Goal: Information Seeking & Learning: Learn about a topic

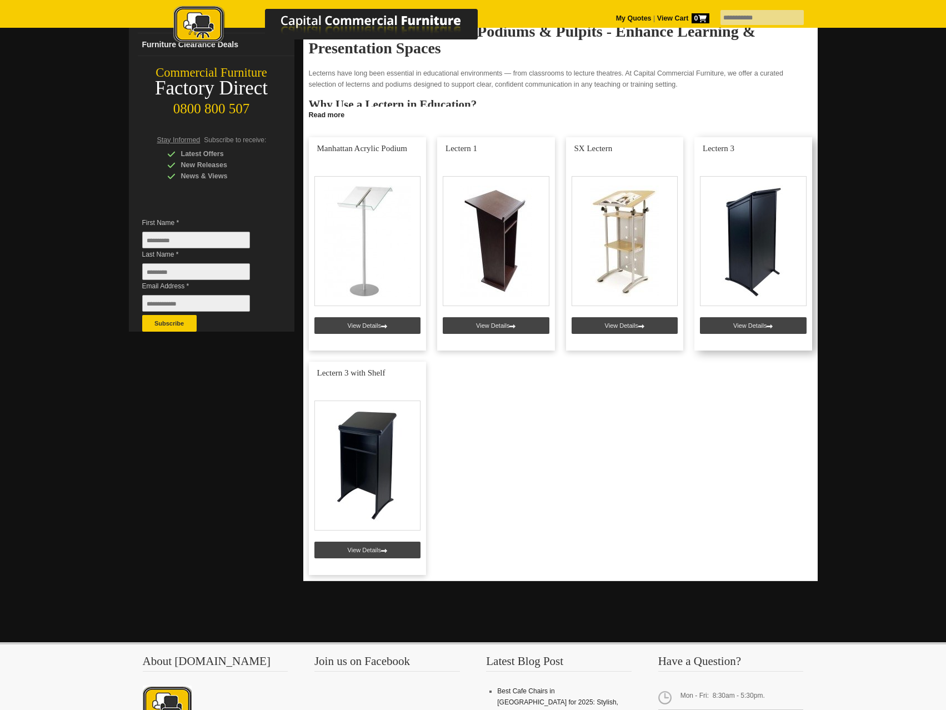
scroll to position [167, 0]
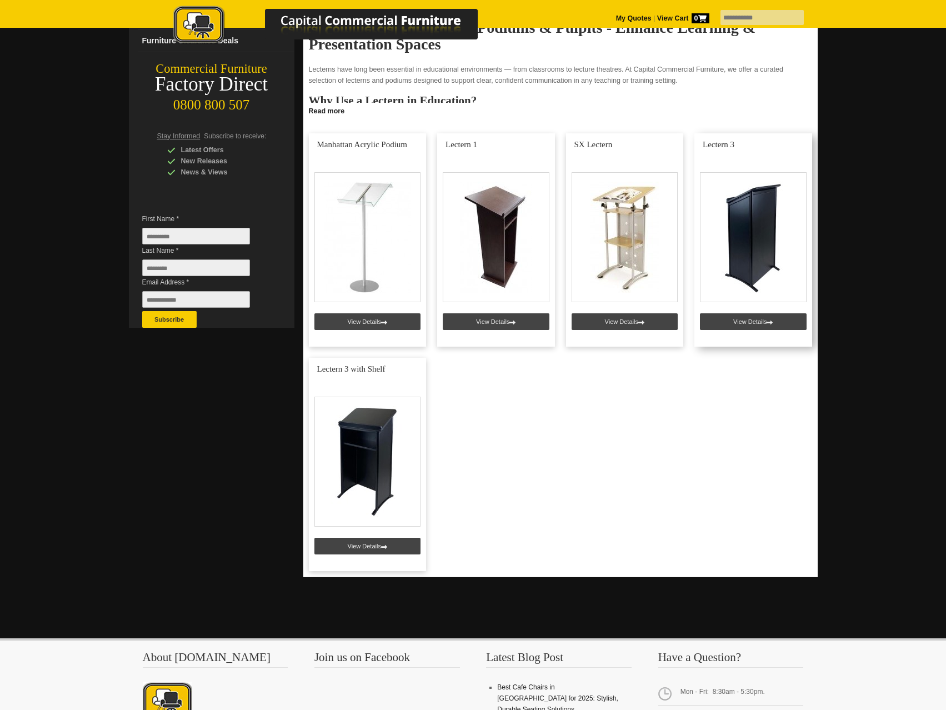
click at [777, 243] on link at bounding box center [753, 239] width 118 height 213
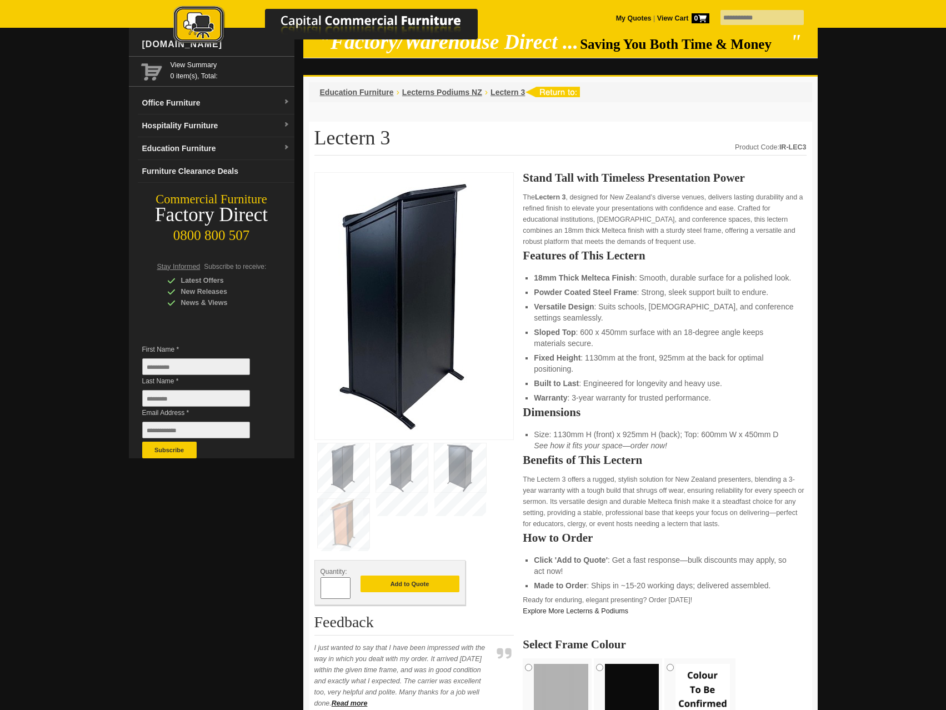
scroll to position [56, 0]
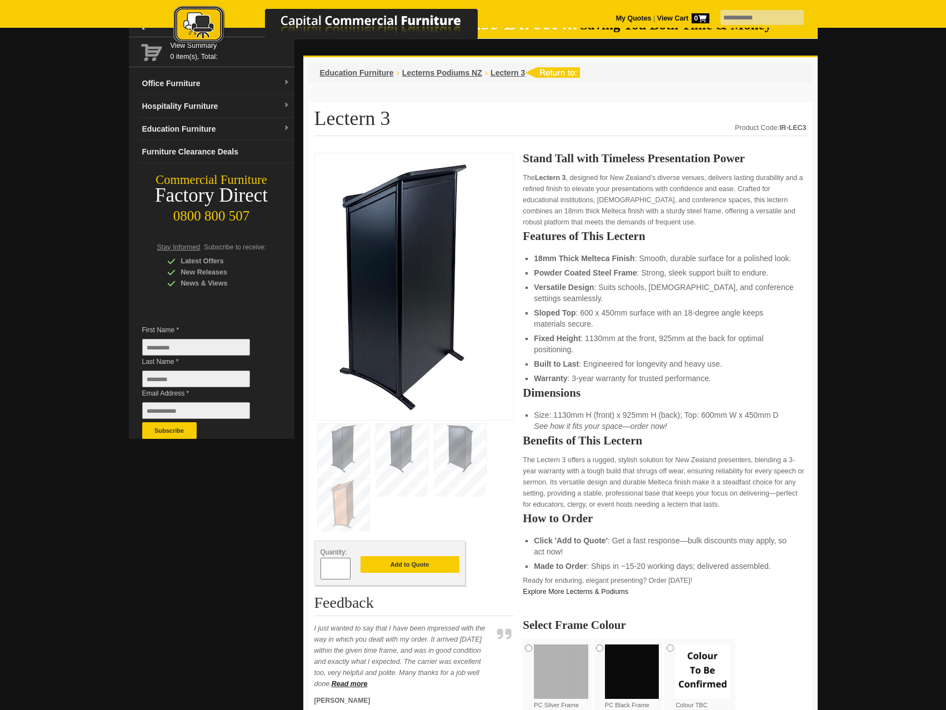
click at [347, 491] on img at bounding box center [344, 503] width 52 height 49
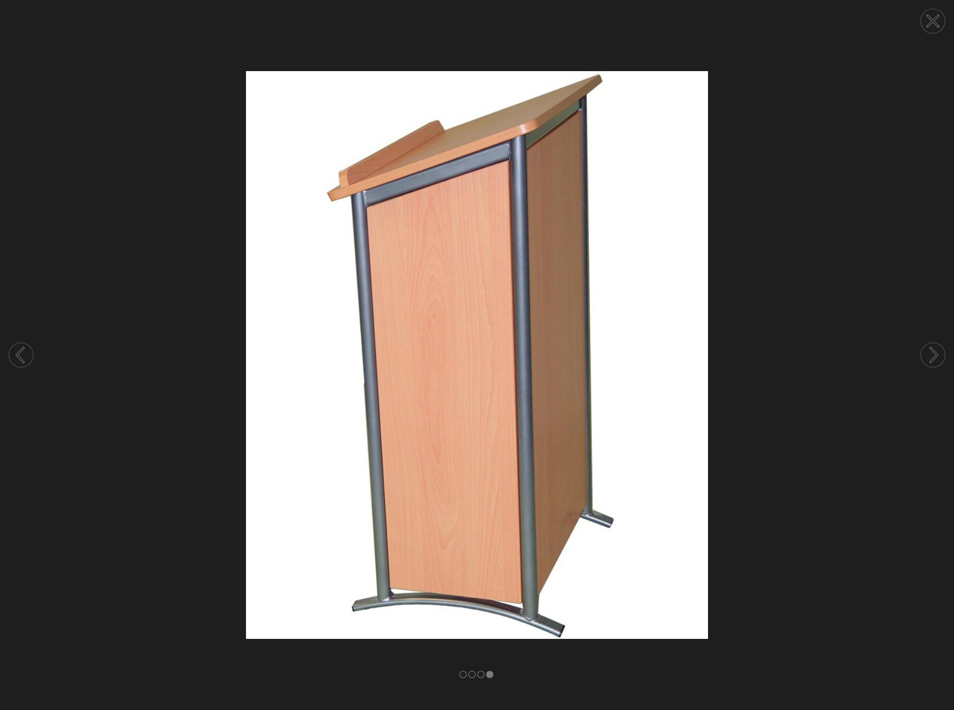
click at [861, 340] on img at bounding box center [477, 354] width 954 height 567
click at [943, 18] on circle at bounding box center [933, 21] width 24 height 24
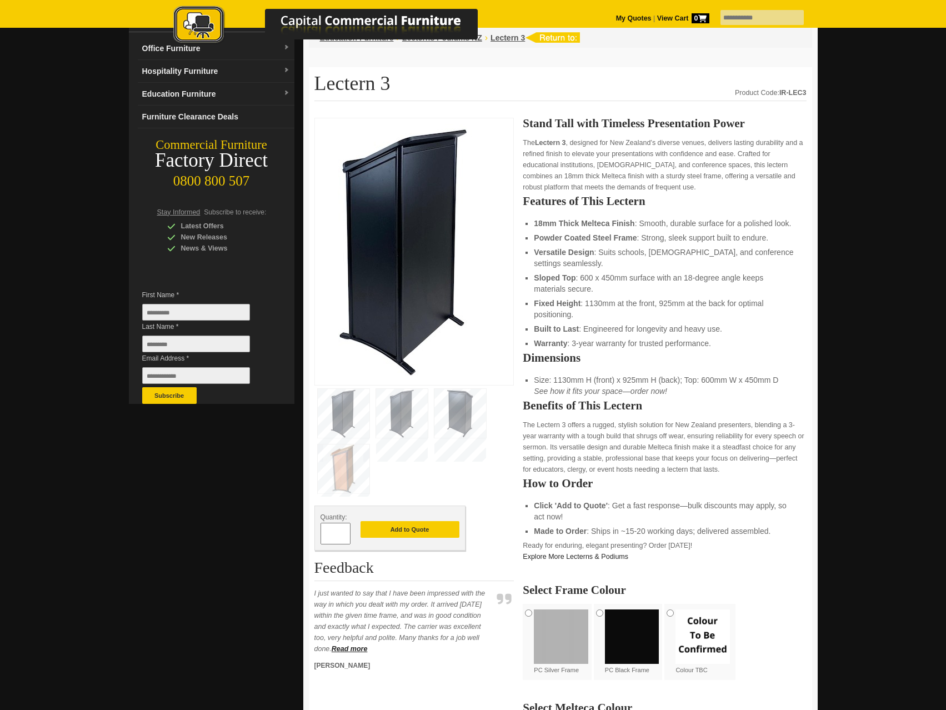
scroll to position [0, 0]
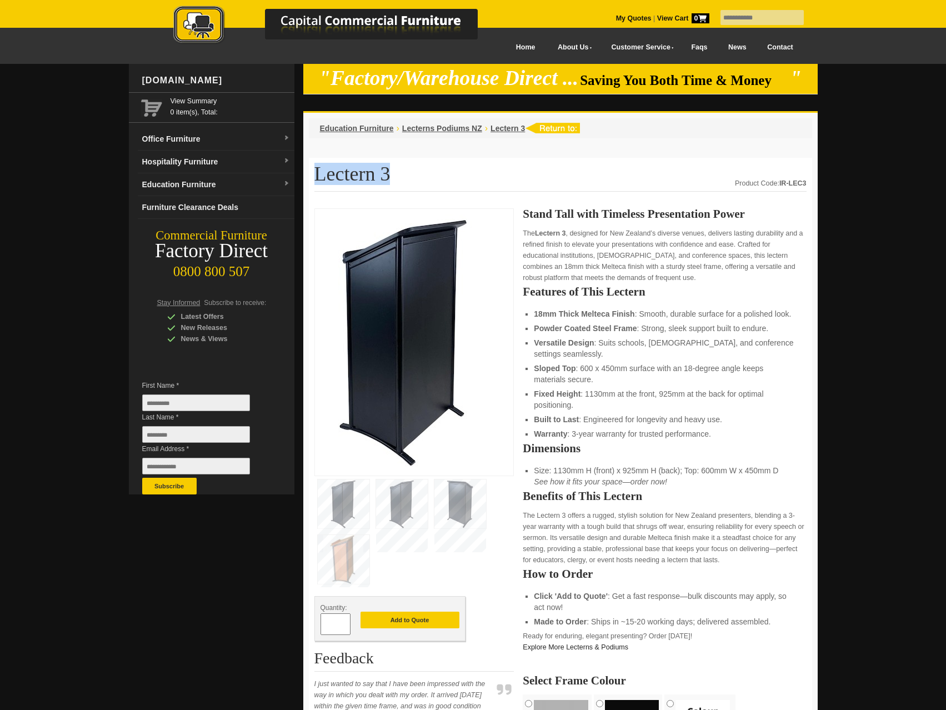
drag, startPoint x: 383, startPoint y: 174, endPoint x: 314, endPoint y: 168, distance: 68.6
click at [314, 168] on h1 "Lectern 3" at bounding box center [560, 177] width 492 height 28
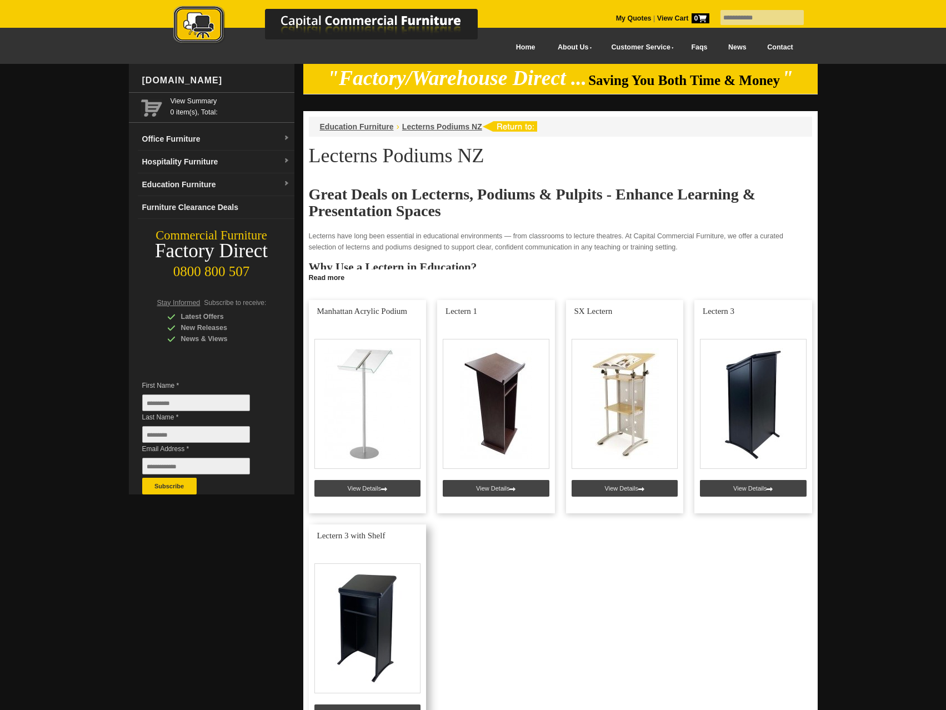
scroll to position [167, 0]
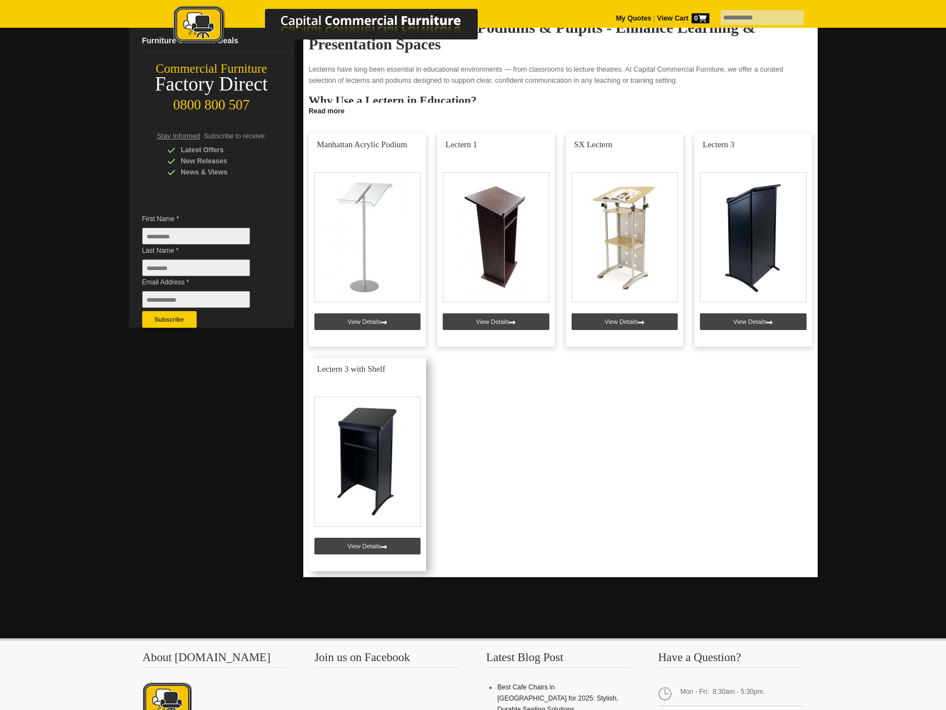
click at [400, 431] on link at bounding box center [368, 464] width 118 height 213
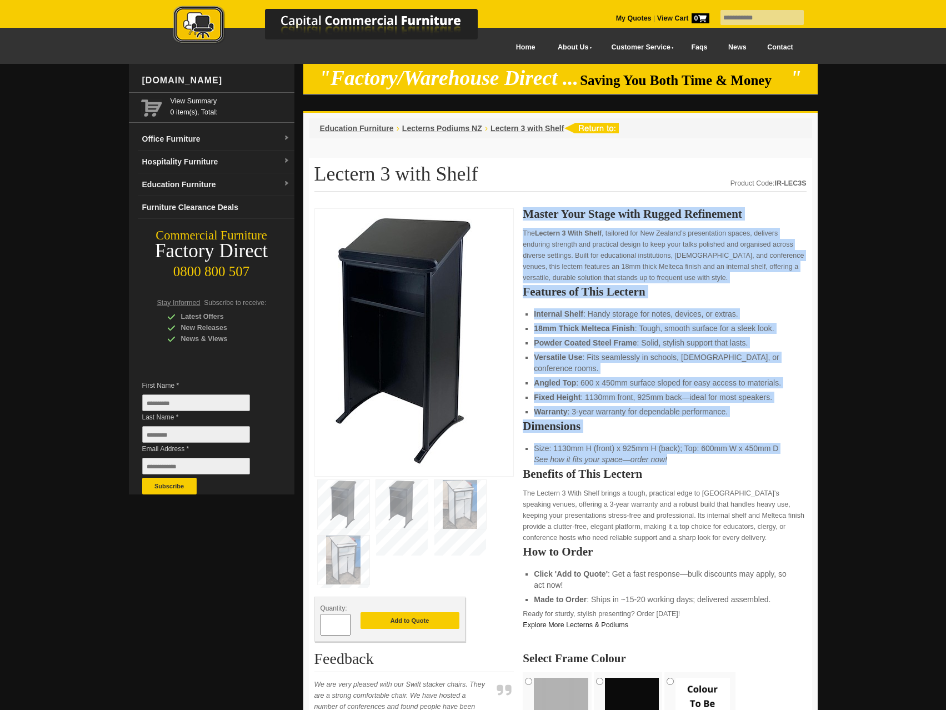
drag, startPoint x: 522, startPoint y: 213, endPoint x: 736, endPoint y: 444, distance: 315.1
click at [736, 444] on div "Quantity: * Add to Quote Feedback We are very pleased with our Swift stacker ch…" at bounding box center [560, 681] width 492 height 946
click at [600, 331] on strong "18mm Thick Melteca Finish" at bounding box center [584, 328] width 100 height 9
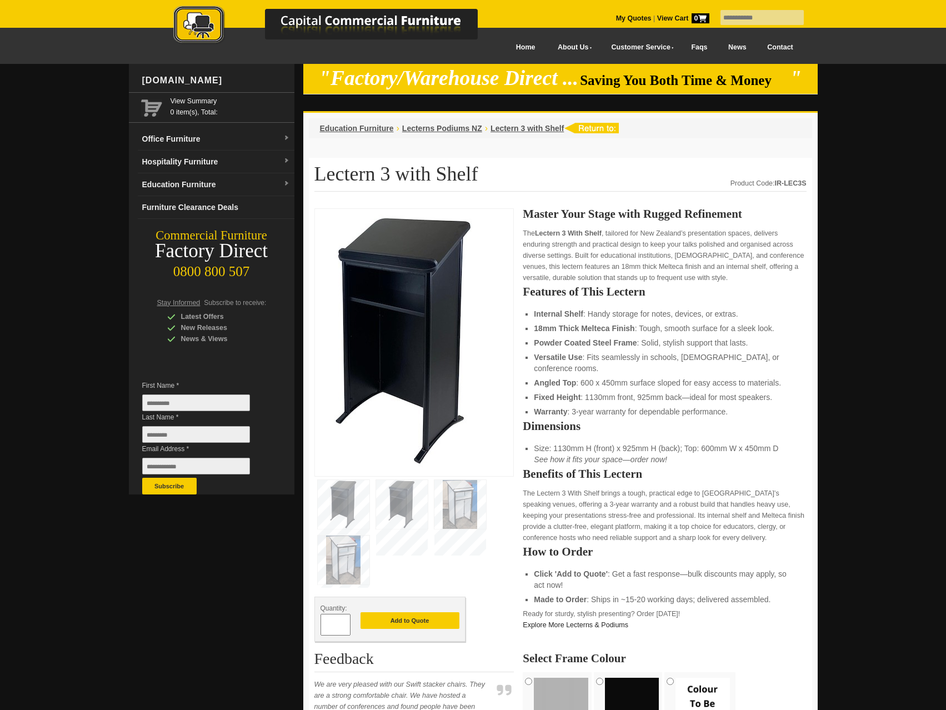
click at [634, 331] on strong "18mm Thick Melteca Finish" at bounding box center [584, 328] width 100 height 9
click at [728, 406] on li "Warranty : 3-year warranty for dependable performance." at bounding box center [664, 411] width 261 height 11
drag, startPoint x: 692, startPoint y: 449, endPoint x: 600, endPoint y: 450, distance: 92.2
click at [601, 450] on li "Size: 1130mm H (front) x 925mm H (back); Top: 600mm W x 450mm D See how it fits…" at bounding box center [664, 454] width 261 height 22
click at [552, 455] on em "See how it fits your space—order now!" at bounding box center [600, 459] width 133 height 9
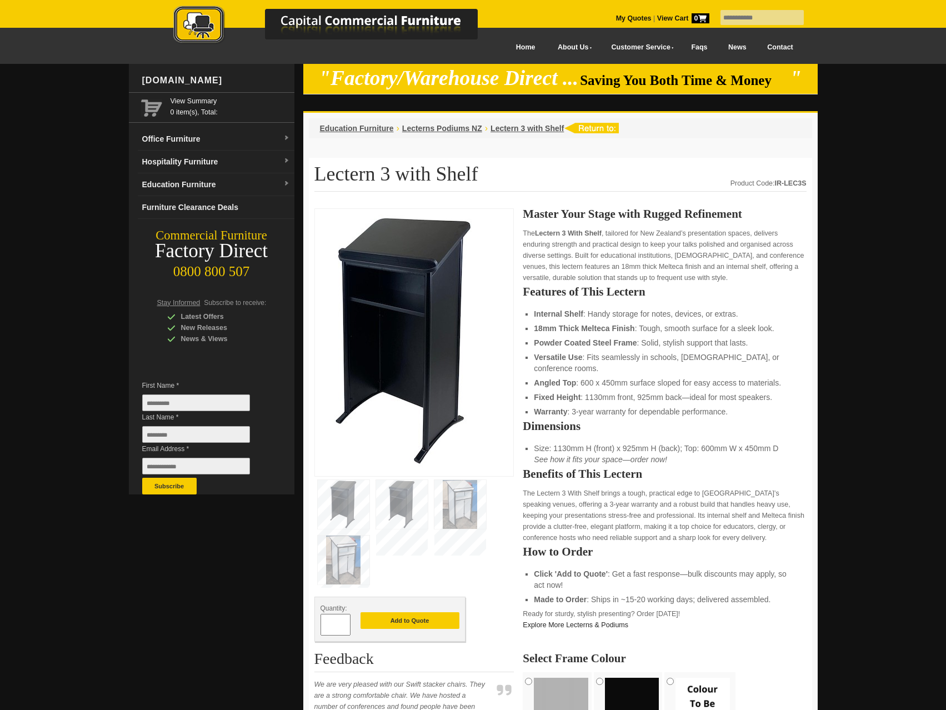
drag, startPoint x: 552, startPoint y: 437, endPoint x: 776, endPoint y: 437, distance: 223.2
click at [776, 443] on li "Size: 1130mm H (front) x 925mm H (back); Top: 600mm W x 450mm D See how it fits…" at bounding box center [664, 454] width 261 height 22
copy li "1130mm H (front) x 925mm H (back); Top: 600mm W x 450mm D"
drag, startPoint x: 725, startPoint y: 316, endPoint x: 632, endPoint y: 316, distance: 92.7
click at [632, 316] on li "Internal Shelf : Handy storage for notes, devices, or extras." at bounding box center [664, 313] width 261 height 11
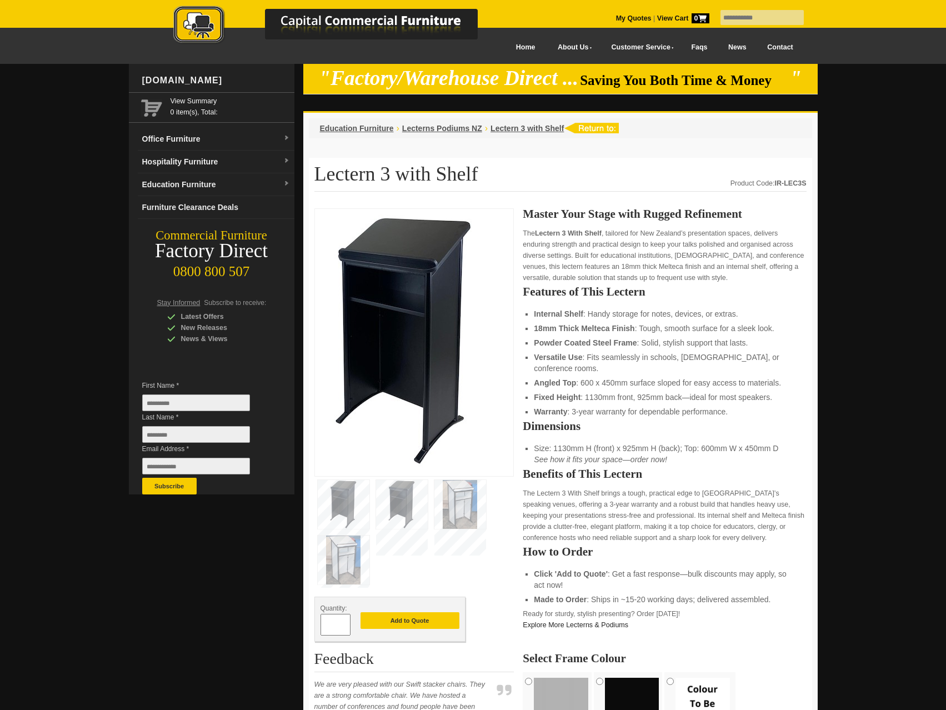
click at [707, 320] on ul "Internal Shelf : Handy storage for notes, devices, or extras. 18mm Thick Meltec…" at bounding box center [664, 362] width 261 height 109
drag, startPoint x: 734, startPoint y: 312, endPoint x: 532, endPoint y: 312, distance: 202.1
click at [532, 312] on div "Master Your Stage with Rugged Refinement The Lectern 3 With Shelf , tailored fo…" at bounding box center [663, 677] width 283 height 939
copy li "Internal Shelf : Handy storage for notes, devices, or extras"
click at [704, 324] on li "18mm Thick Melteca Finish : Tough, smooth surface for a sleek look." at bounding box center [664, 328] width 261 height 11
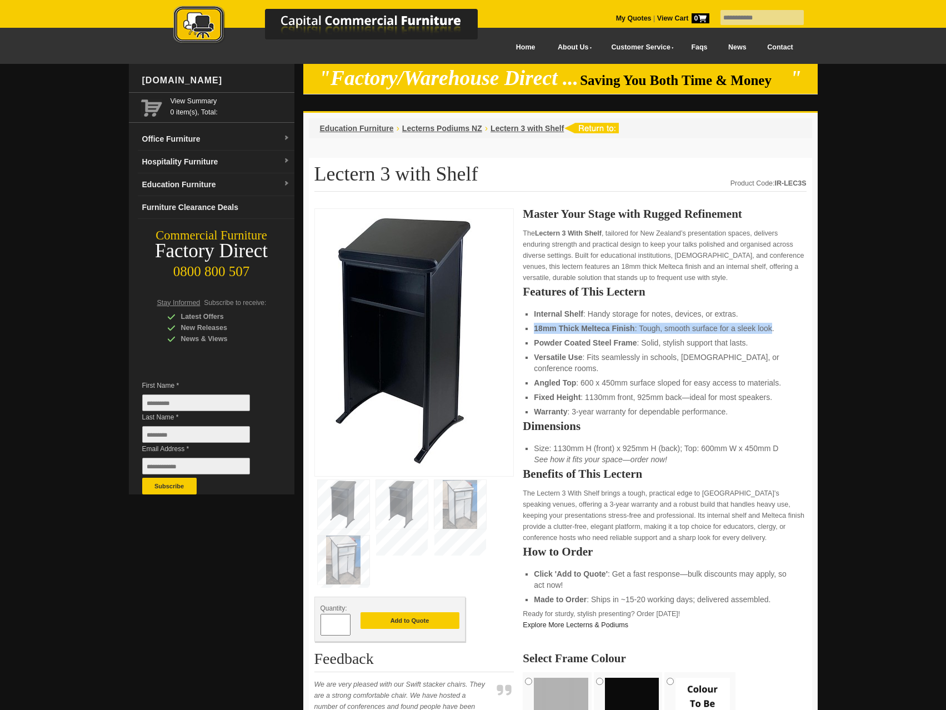
drag, startPoint x: 770, startPoint y: 328, endPoint x: 535, endPoint y: 328, distance: 235.4
click at [535, 328] on li "18mm Thick Melteca Finish : Tough, smooth surface for a sleek look." at bounding box center [664, 328] width 261 height 11
copy li "18mm Thick Melteca Finish : Tough, smooth surface for a sleek look"
drag, startPoint x: 693, startPoint y: 341, endPoint x: 747, endPoint y: 346, distance: 54.0
click at [693, 341] on li "Powder Coated Steel Frame : Solid, stylish support that lasts." at bounding box center [664, 342] width 261 height 11
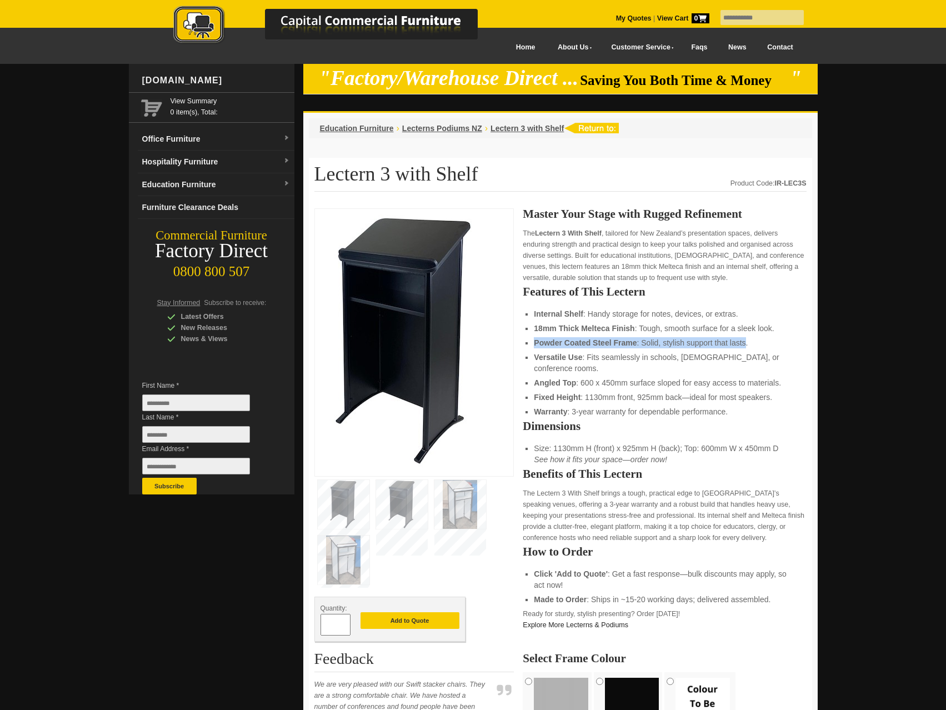
drag, startPoint x: 745, startPoint y: 343, endPoint x: 532, endPoint y: 341, distance: 212.7
click at [532, 341] on div "Master Your Stage with Rugged Refinement The Lectern 3 With Shelf , tailored fo…" at bounding box center [663, 677] width 283 height 939
copy li "Powder Coated Steel Frame : Solid, stylish support that lasts"
drag, startPoint x: 719, startPoint y: 370, endPoint x: 728, endPoint y: 366, distance: 9.7
click at [720, 377] on li "Angled Top : 600 x 450mm surface sloped for easy access to materials." at bounding box center [664, 382] width 261 height 11
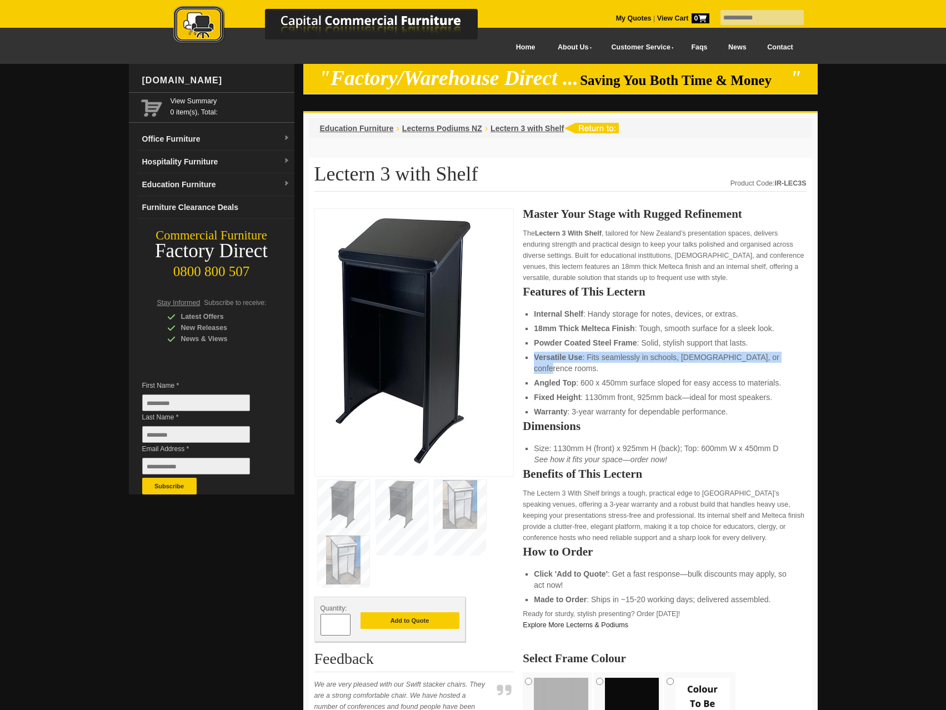
drag, startPoint x: 786, startPoint y: 355, endPoint x: 531, endPoint y: 351, distance: 254.3
click at [531, 351] on div "Master Your Stage with Rugged Refinement The Lectern 3 With Shelf , tailored fo…" at bounding box center [663, 677] width 283 height 939
copy li "Versatile Use : Fits seamlessly in schools, [DEMOGRAPHIC_DATA], or conference r…"
click at [775, 377] on li "Angled Top : 600 x 450mm surface sloped for easy access to materials." at bounding box center [664, 382] width 261 height 11
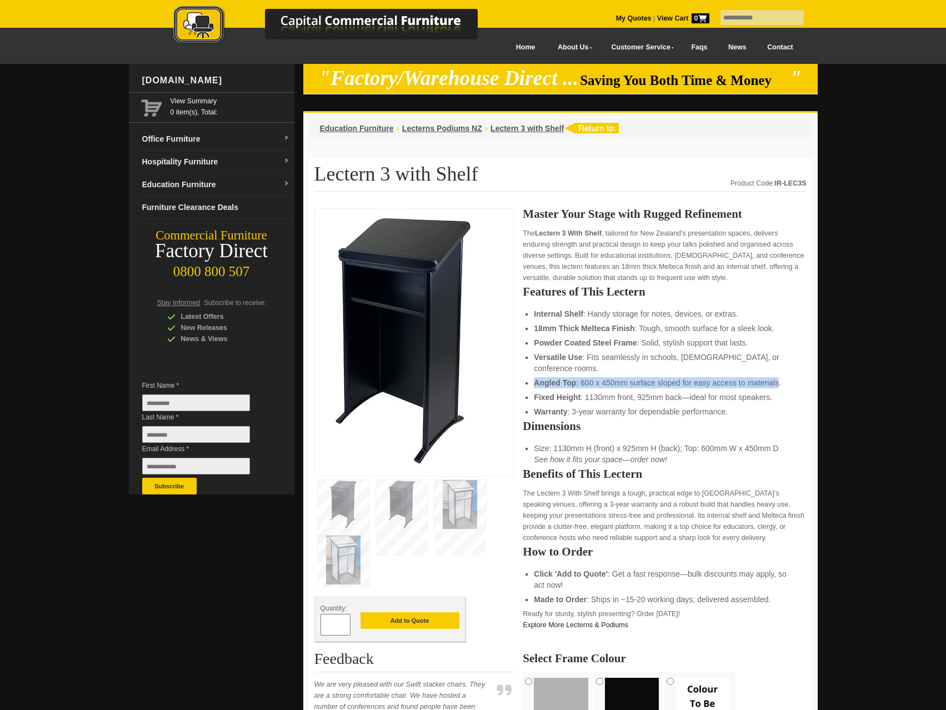
drag, startPoint x: 777, startPoint y: 370, endPoint x: 532, endPoint y: 374, distance: 244.9
click at [532, 374] on div "Master Your Stage with Rugged Refinement The Lectern 3 With Shelf , tailored fo…" at bounding box center [663, 677] width 283 height 939
copy li "Angled Top : 600 x 450mm surface sloped for easy access to materials"
drag, startPoint x: 735, startPoint y: 377, endPoint x: 765, endPoint y: 377, distance: 30.0
click at [735, 377] on li "Angled Top : 600 x 450mm surface sloped for easy access to materials." at bounding box center [664, 382] width 261 height 11
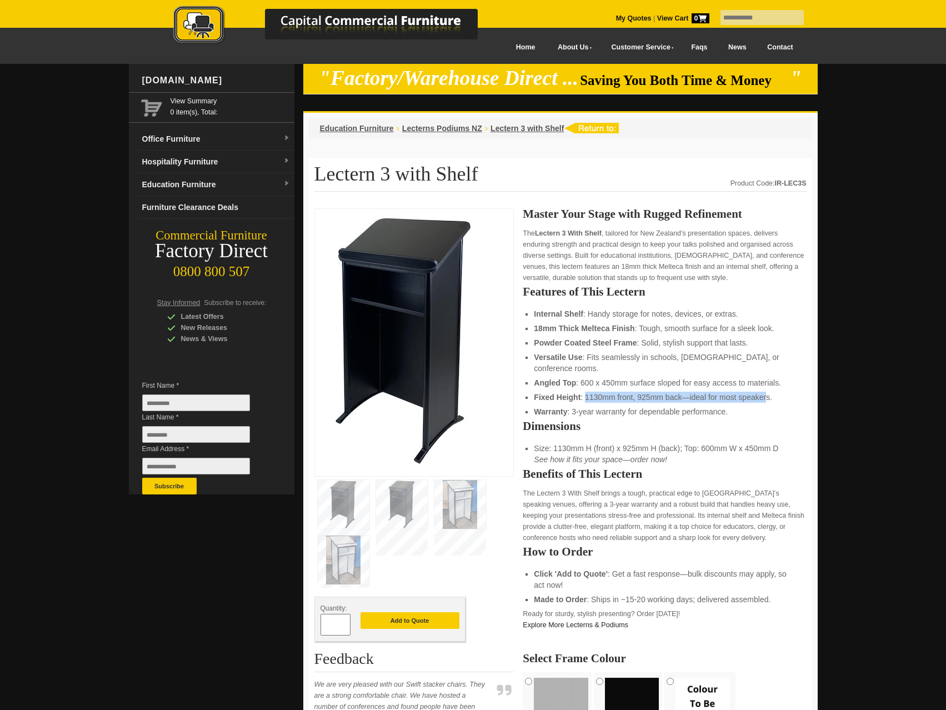
drag, startPoint x: 767, startPoint y: 386, endPoint x: 585, endPoint y: 389, distance: 182.1
click at [585, 391] on li "Fixed Height : 1130mm front, 925mm back—ideal for most speakers." at bounding box center [664, 396] width 261 height 11
drag, startPoint x: 768, startPoint y: 386, endPoint x: 528, endPoint y: 384, distance: 239.9
click at [534, 391] on li "Fixed Height : 1130mm front, 925mm back—ideal for most speakers." at bounding box center [664, 396] width 261 height 11
copy li "Fixed Height : 1130mm front, 925mm back—ideal for most speakers"
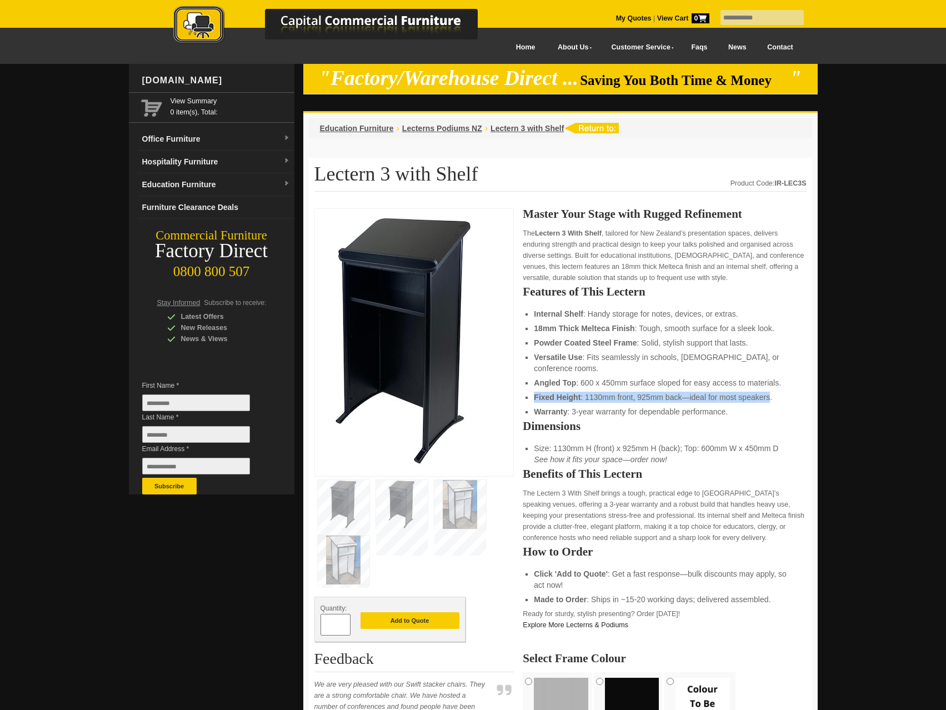
drag, startPoint x: 725, startPoint y: 413, endPoint x: 727, endPoint y: 406, distance: 6.7
click at [725, 420] on h2 "Dimensions" at bounding box center [663, 425] width 283 height 11
click at [724, 406] on li "Warranty : 3-year warranty for dependable performance." at bounding box center [664, 411] width 261 height 11
drag, startPoint x: 627, startPoint y: 401, endPoint x: 534, endPoint y: 399, distance: 93.3
click at [534, 406] on li "Warranty : 3-year warranty for dependable performance." at bounding box center [664, 411] width 261 height 11
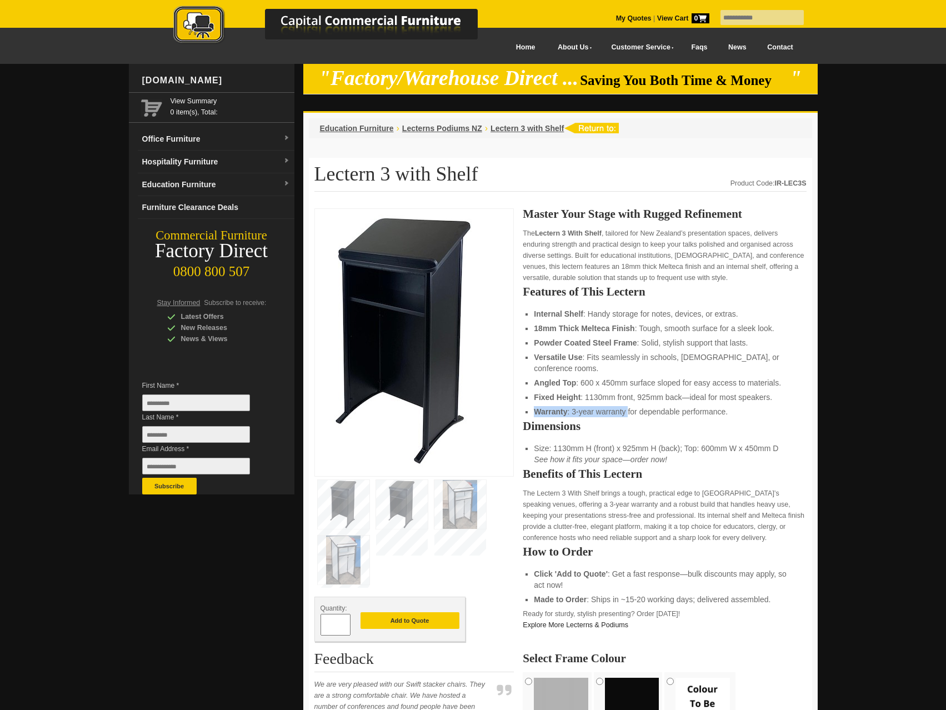
copy li "Warranty : 3-year warranty"
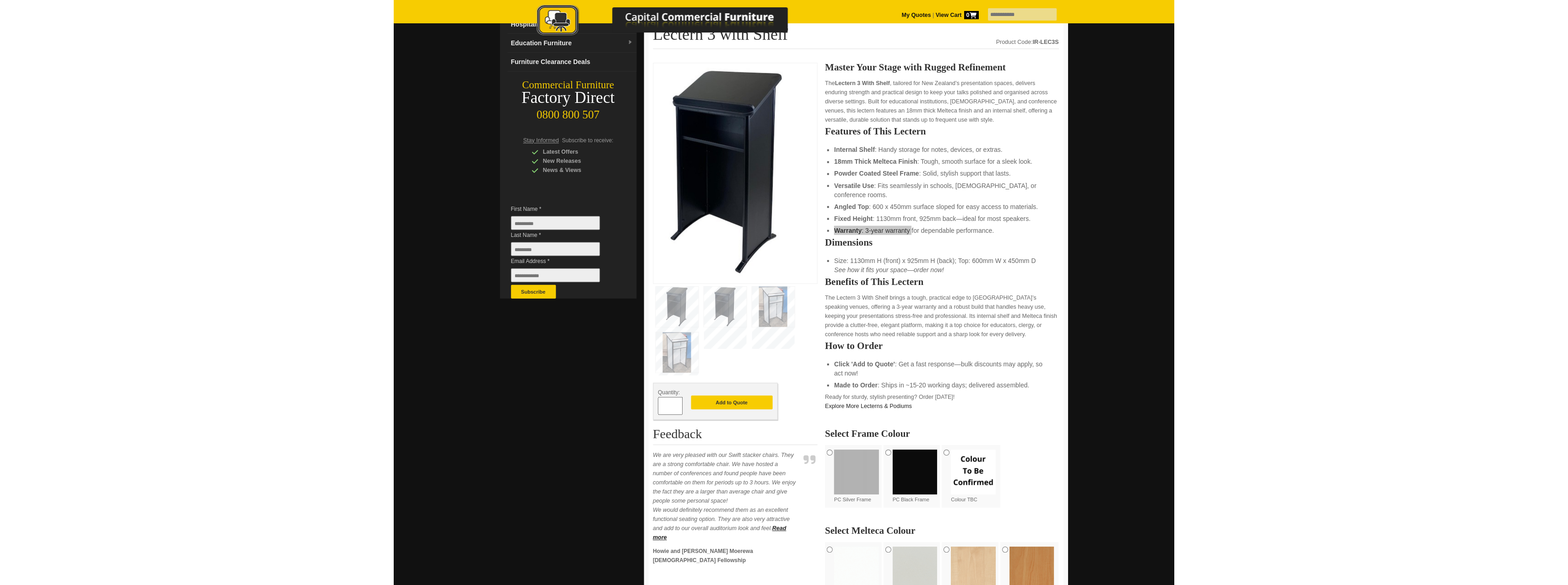
scroll to position [46, 0]
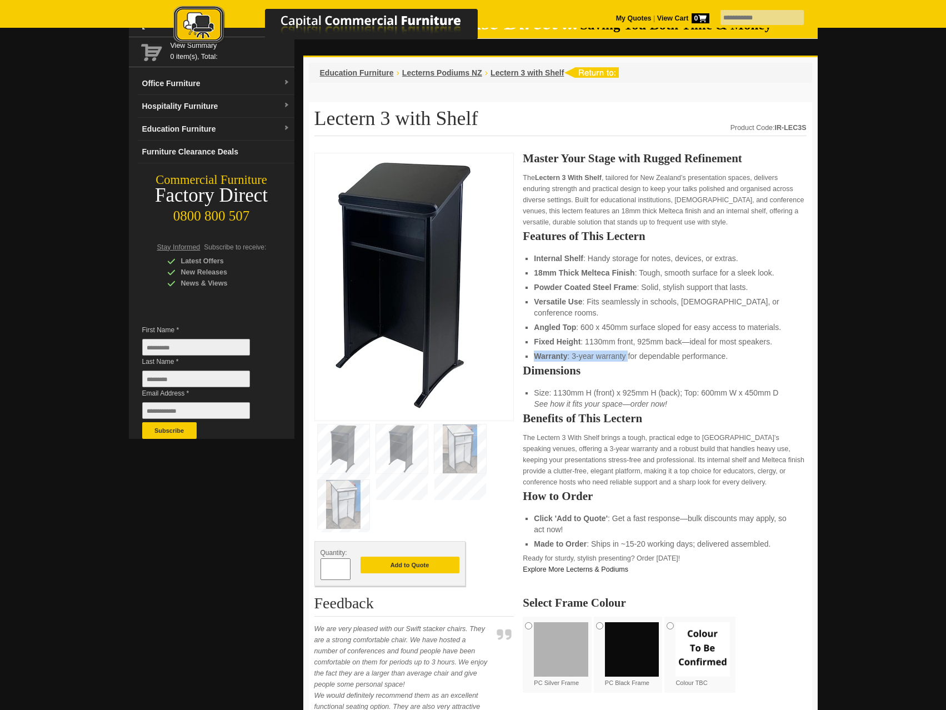
drag, startPoint x: 389, startPoint y: 248, endPoint x: 396, endPoint y: 245, distance: 7.6
click at [389, 248] on img at bounding box center [403, 285] width 167 height 253
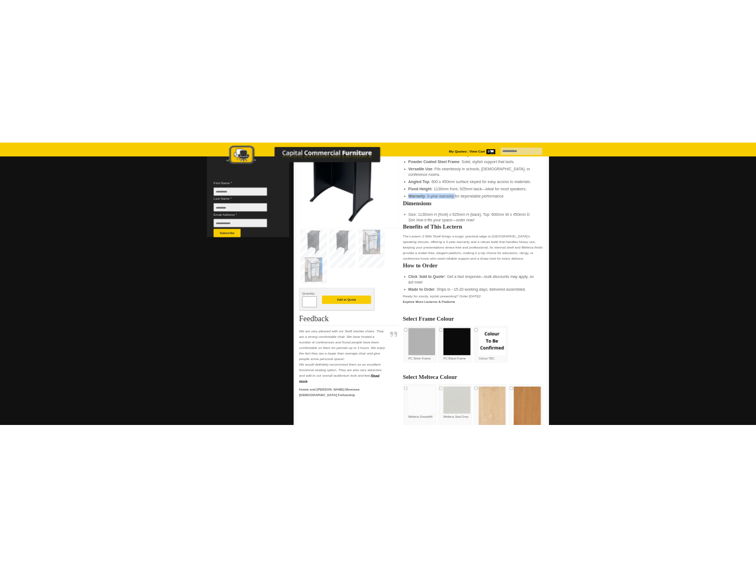
scroll to position [311, 0]
